Goal: Navigation & Orientation: Find specific page/section

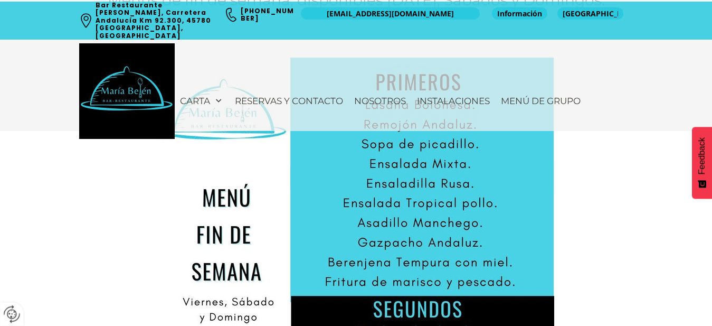
scroll to position [457, 0]
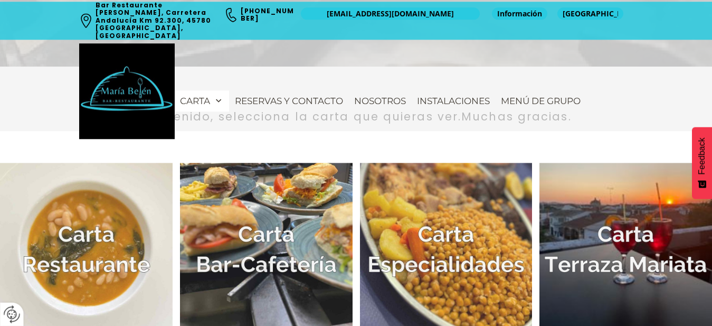
scroll to position [296, 0]
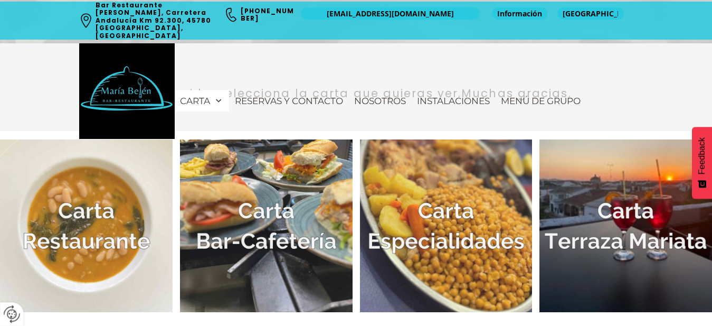
click at [496, 248] on img at bounding box center [446, 225] width 173 height 173
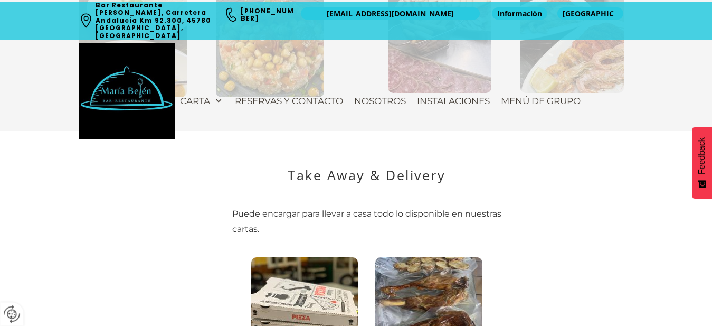
scroll to position [1073, 0]
